Goal: Task Accomplishment & Management: Manage account settings

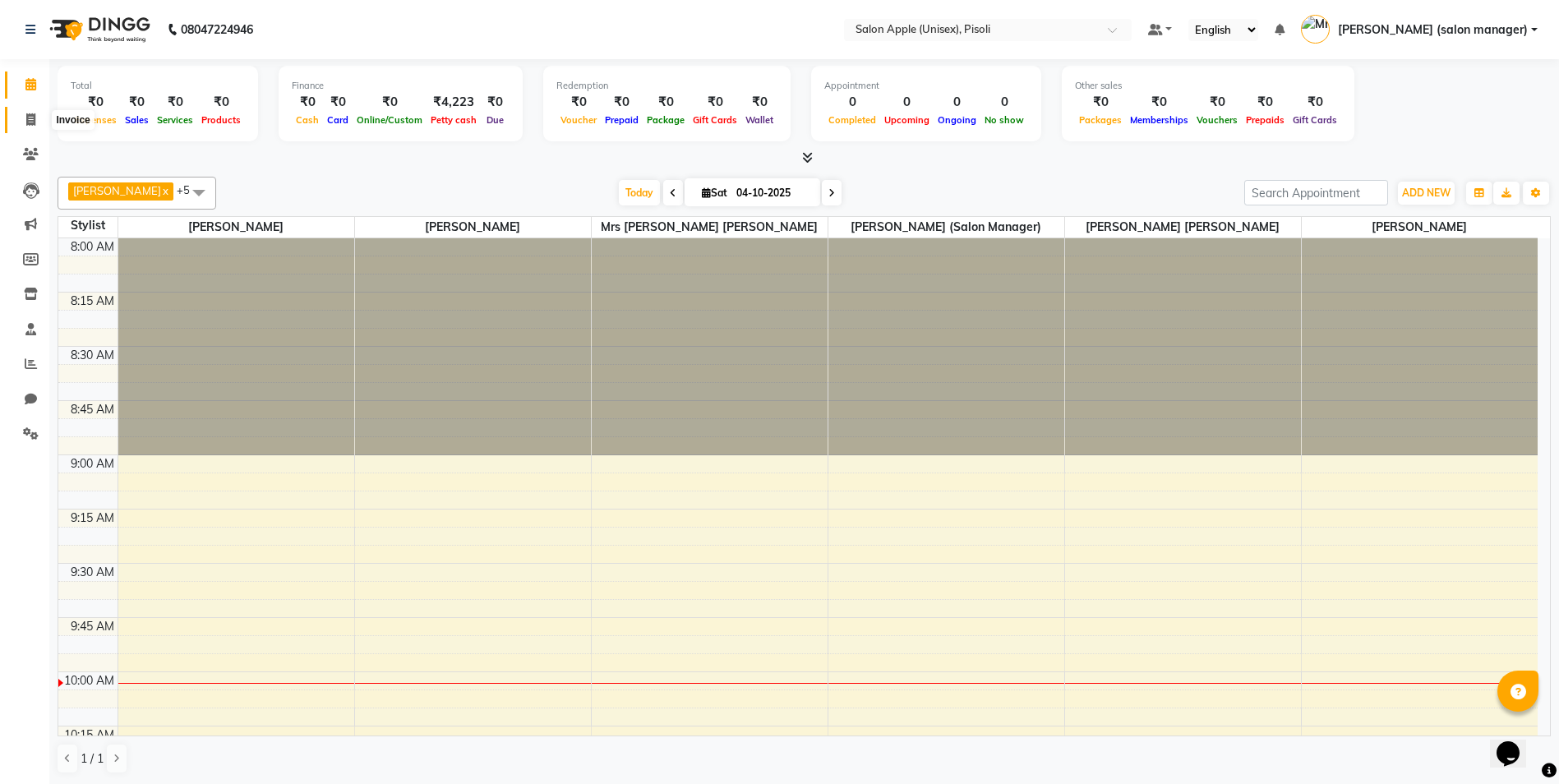
click at [24, 114] on span at bounding box center [30, 120] width 28 height 19
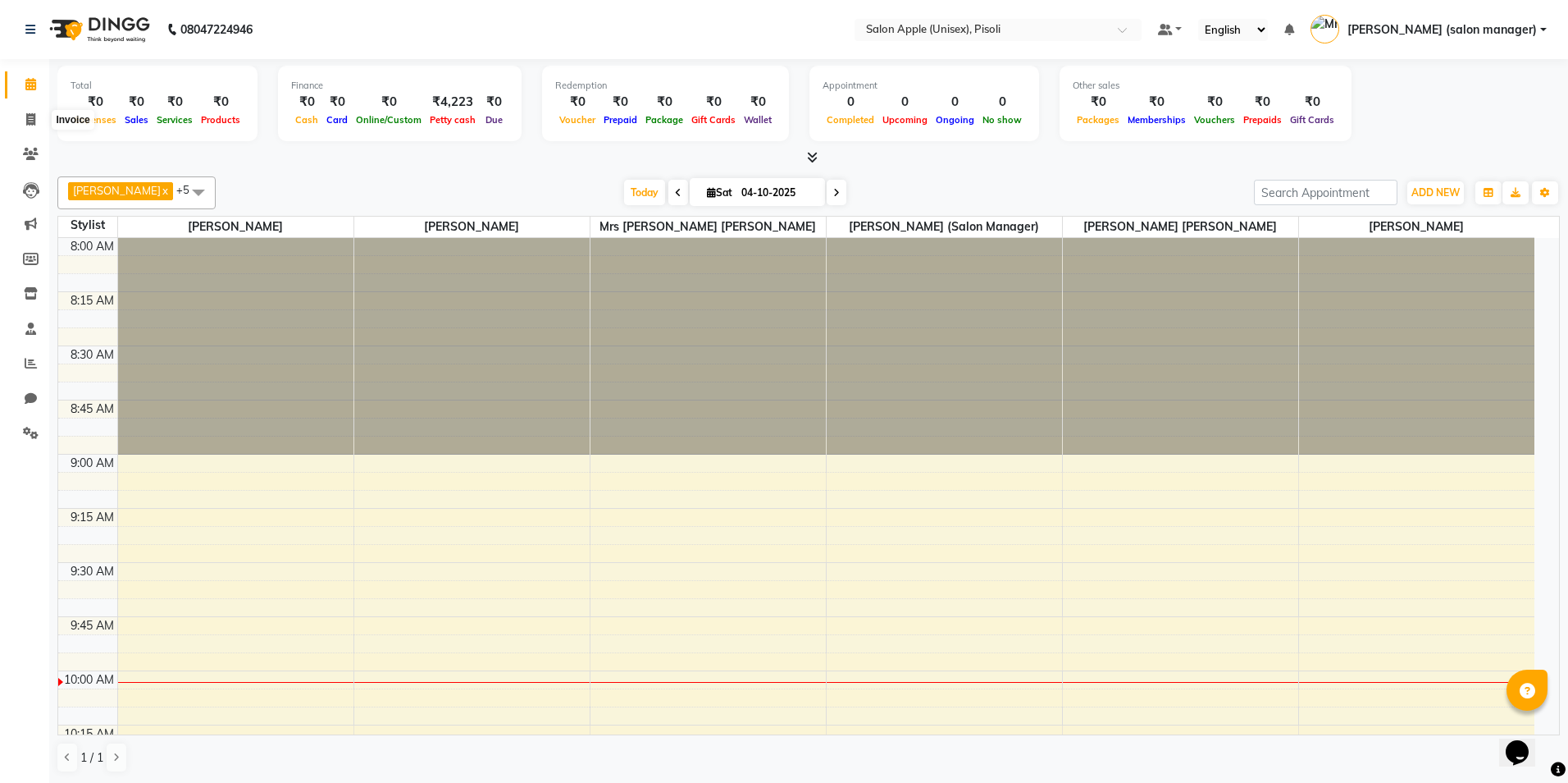
select select "5282"
select select "service"
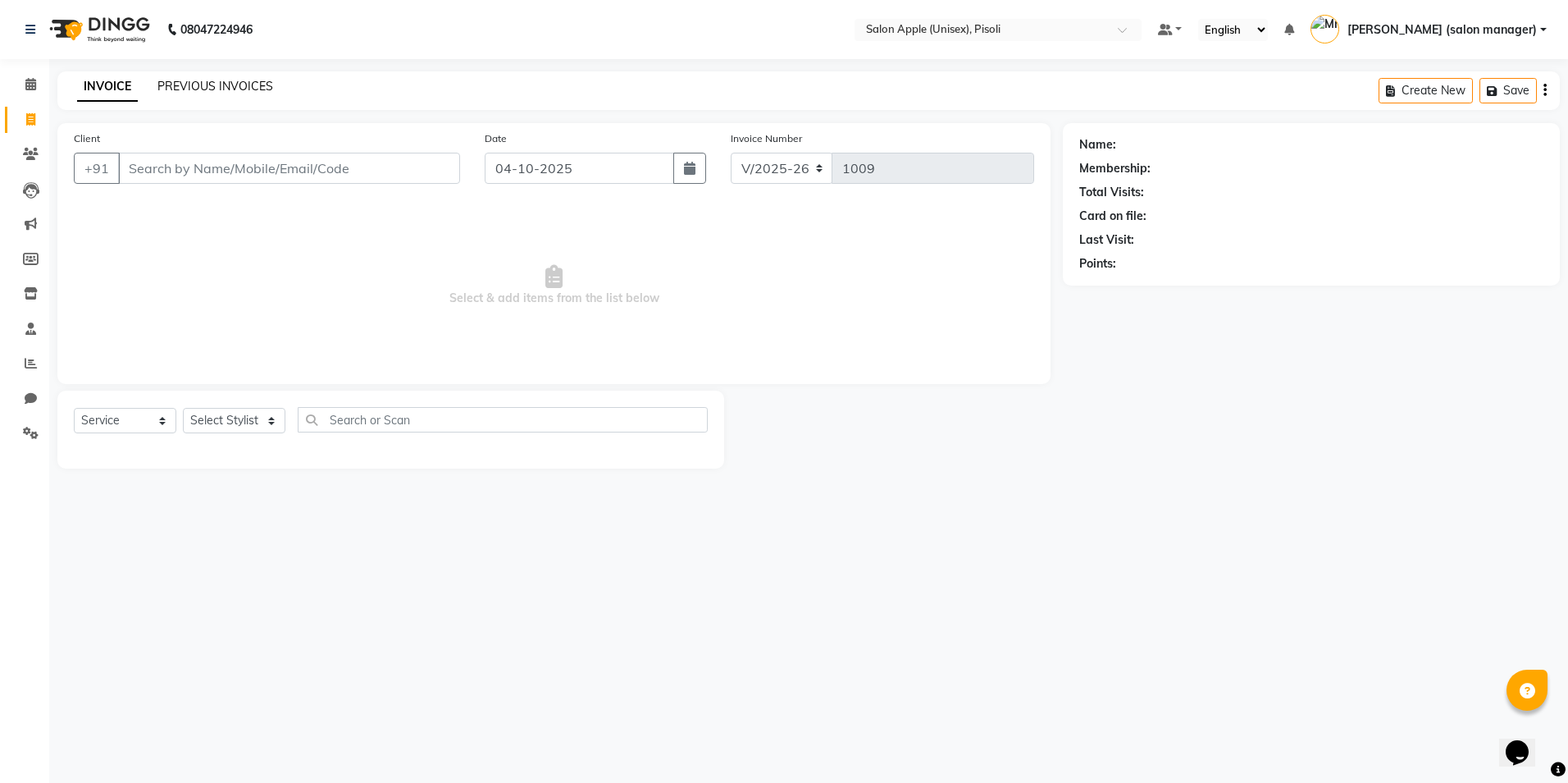
click at [207, 85] on link "PREVIOUS INVOICES" at bounding box center [215, 86] width 116 height 15
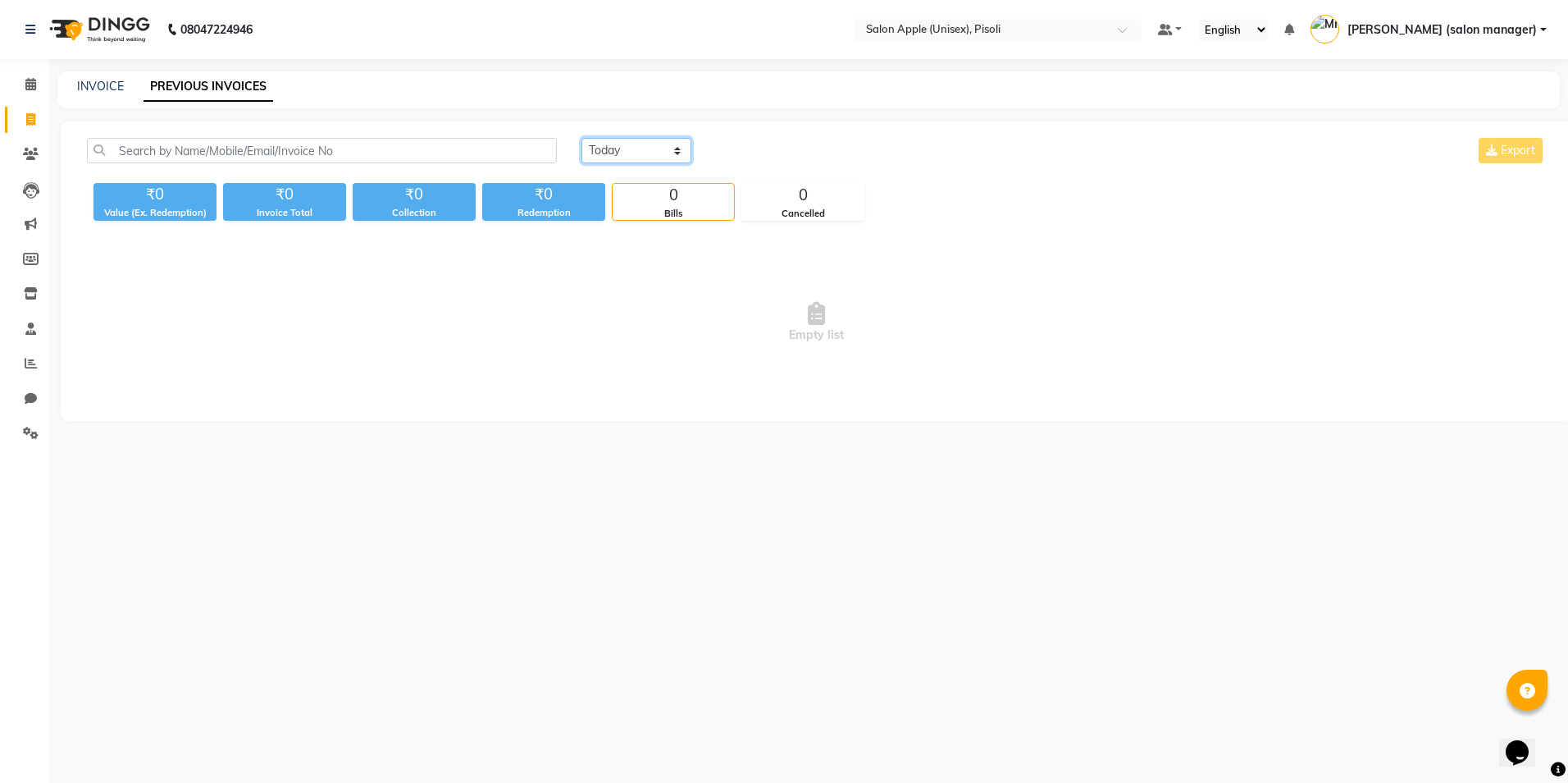
drag, startPoint x: 623, startPoint y: 148, endPoint x: 616, endPoint y: 157, distance: 11.4
click at [623, 148] on select "[DATE] [DATE] Custom Range" at bounding box center [636, 151] width 110 height 26
select select "yesterday"
click at [581, 138] on select "[DATE] [DATE] Custom Range" at bounding box center [636, 151] width 110 height 26
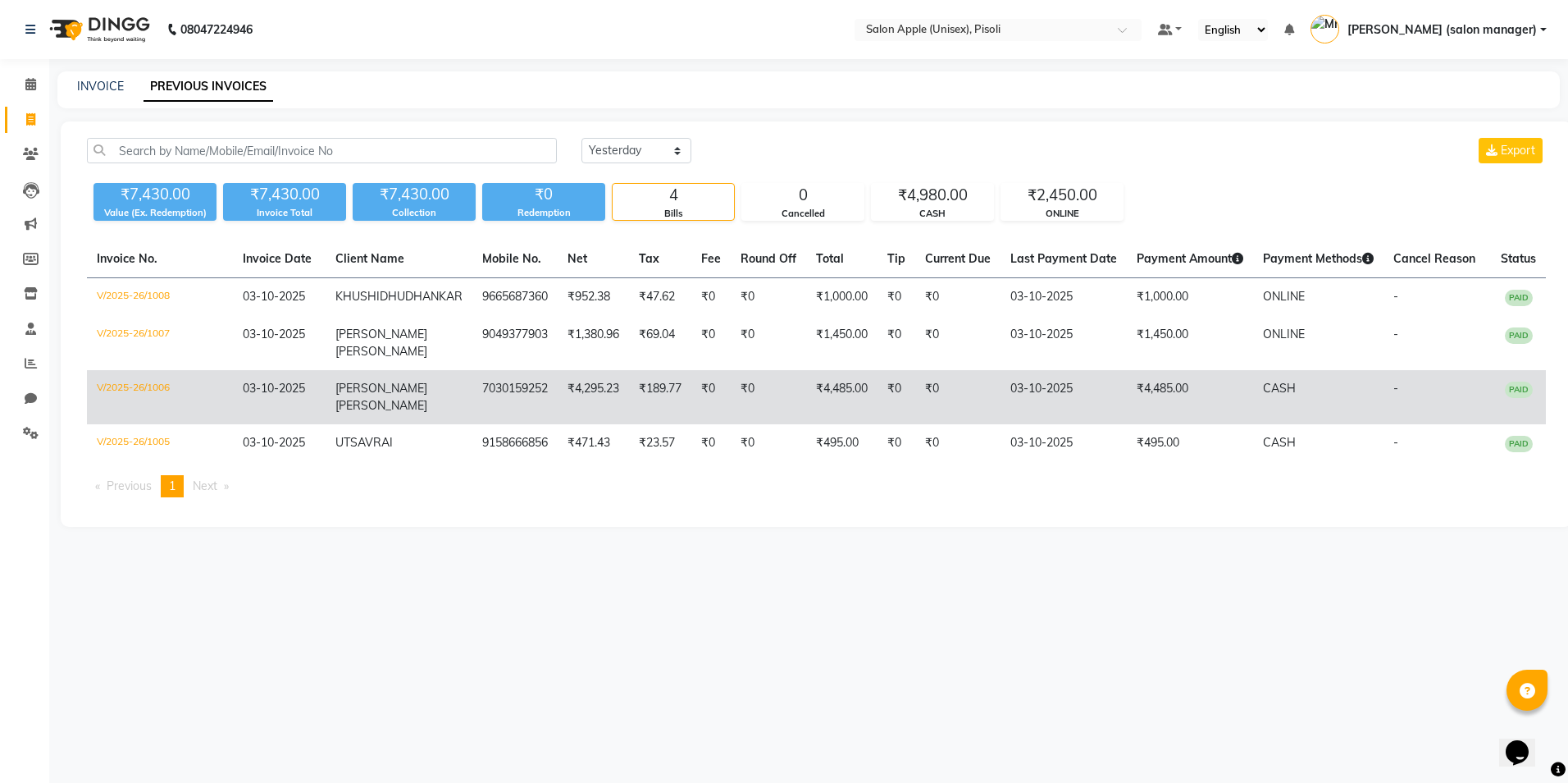
click at [665, 413] on td "₹189.77" at bounding box center [660, 396] width 63 height 54
click at [1067, 410] on td "03-10-2025" at bounding box center [1063, 396] width 126 height 54
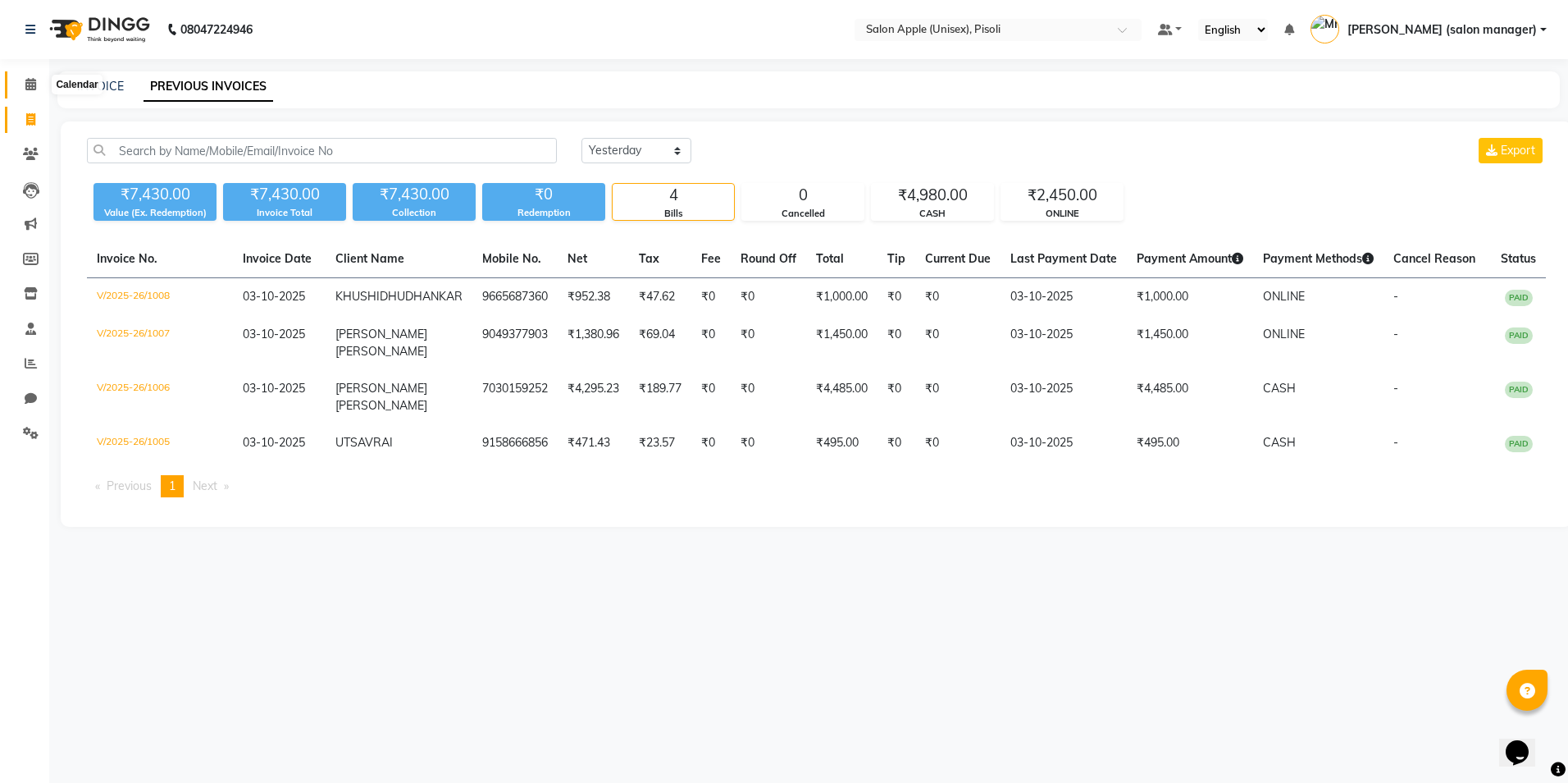
click at [31, 87] on icon at bounding box center [31, 84] width 10 height 12
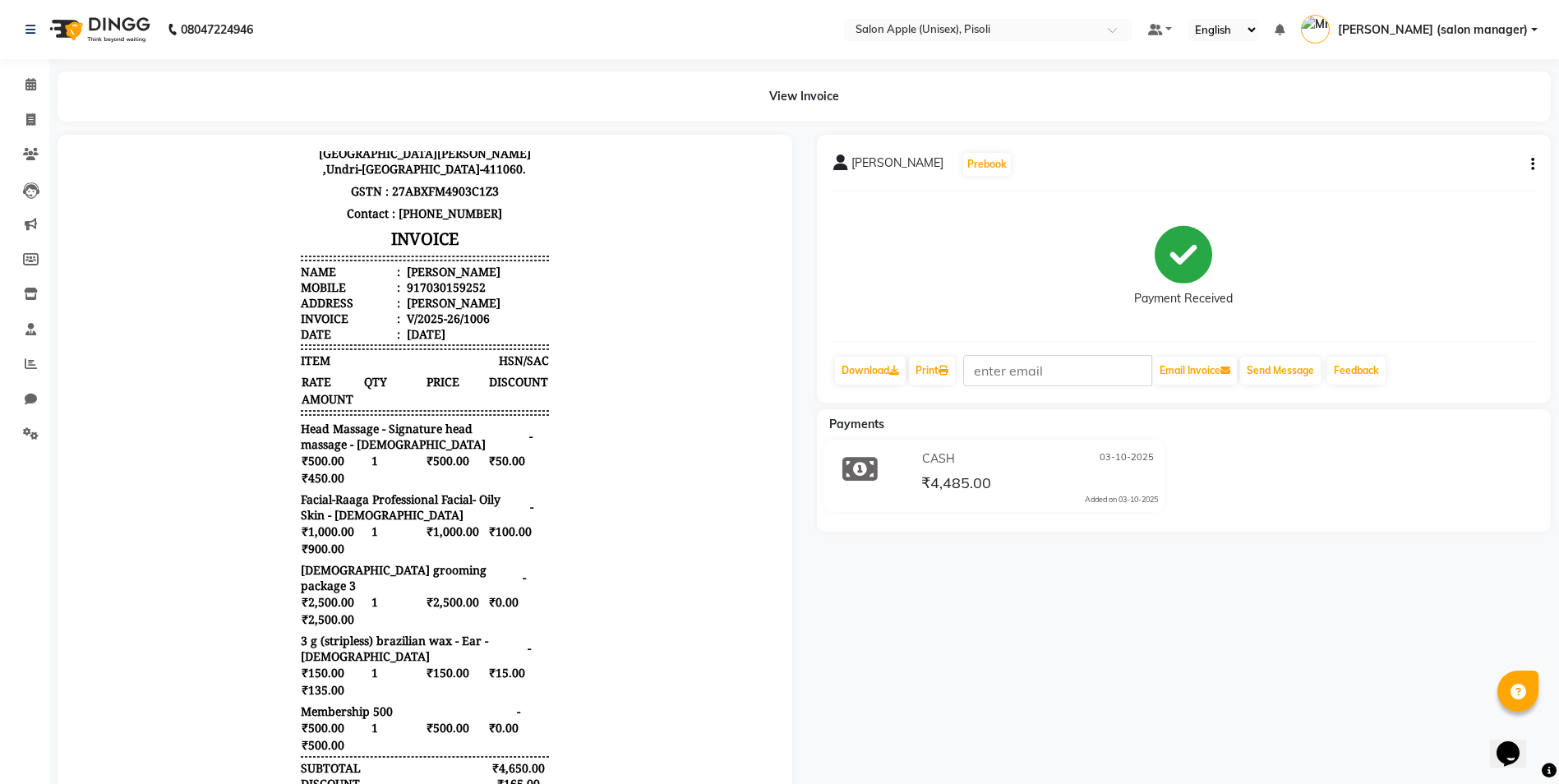
scroll to position [124, 0]
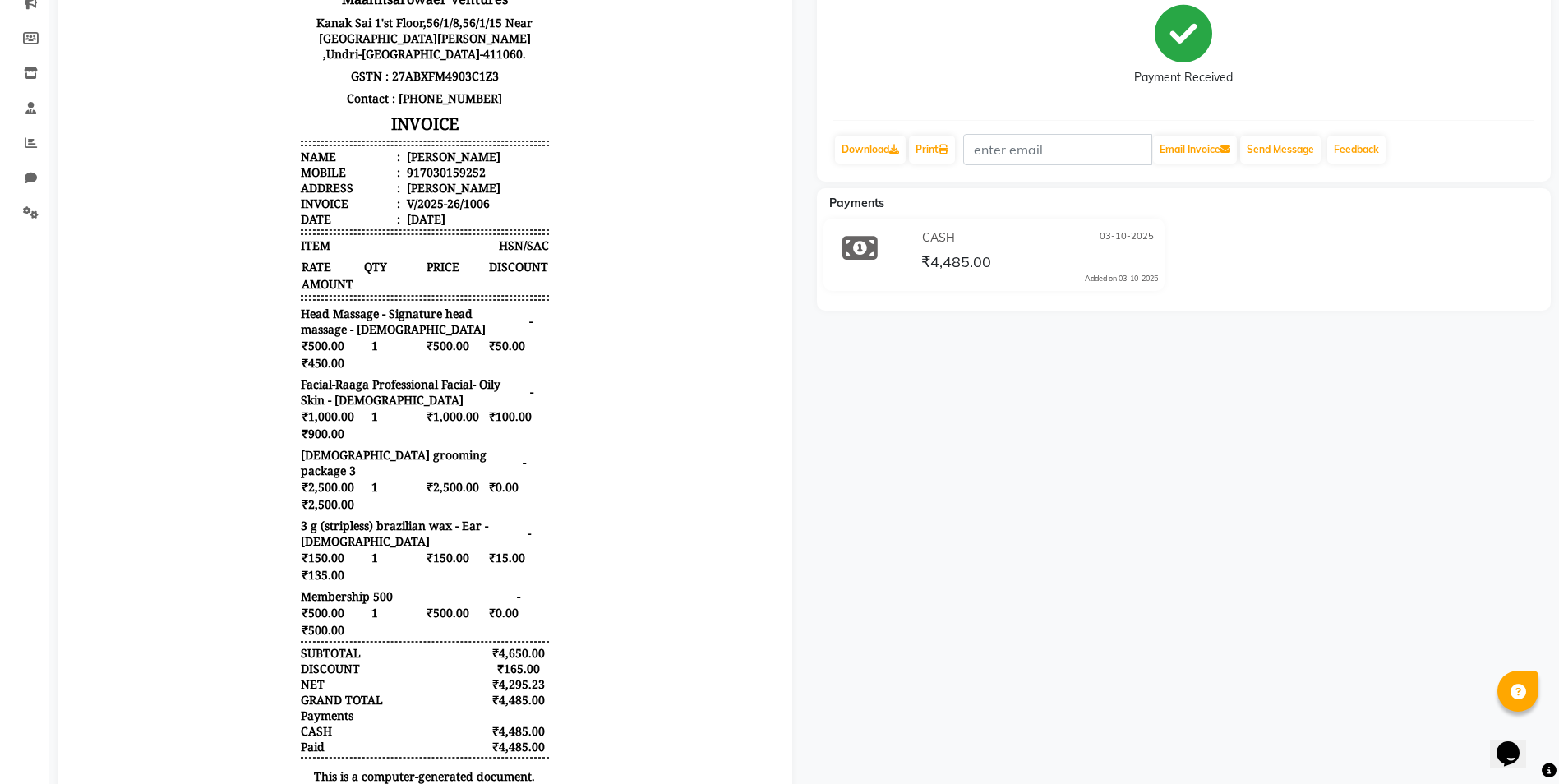
scroll to position [222, 0]
